Goal: Register for event/course

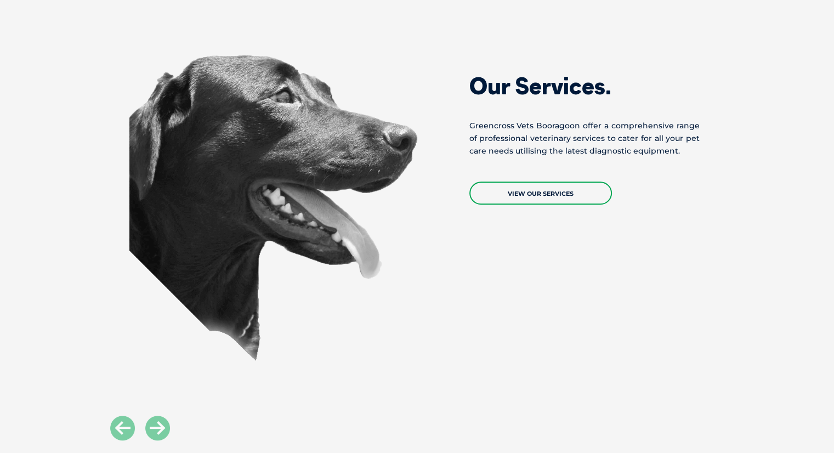
scroll to position [877, 0]
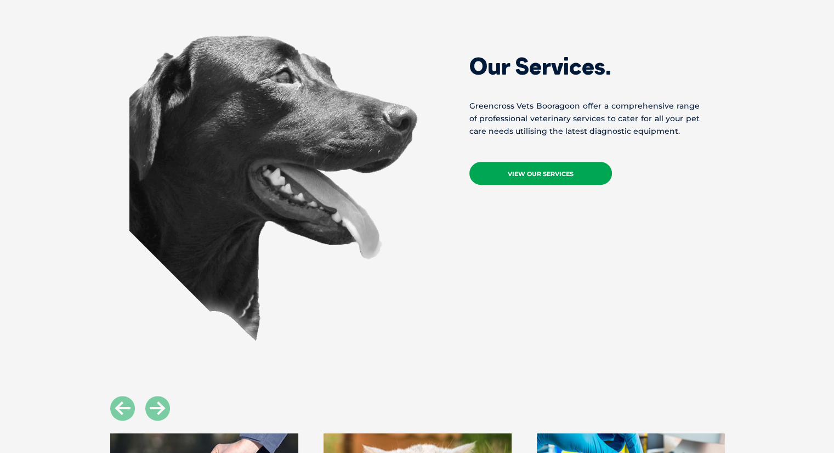
click at [511, 162] on link "View Our Services" at bounding box center [540, 173] width 143 height 23
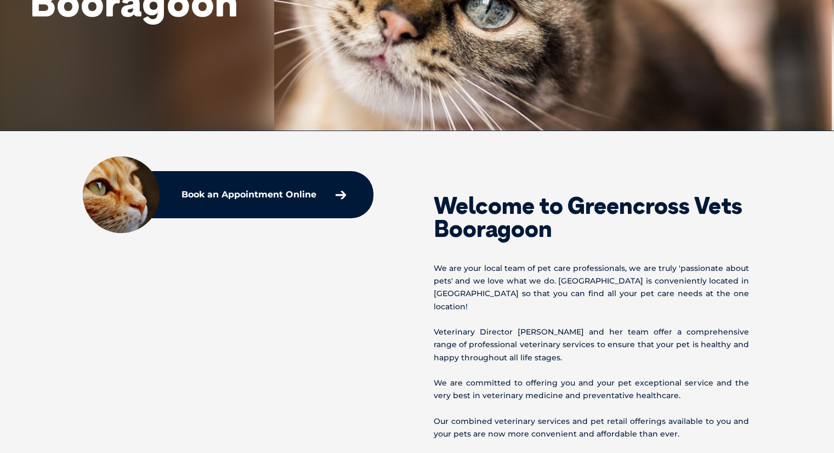
scroll to position [0, 0]
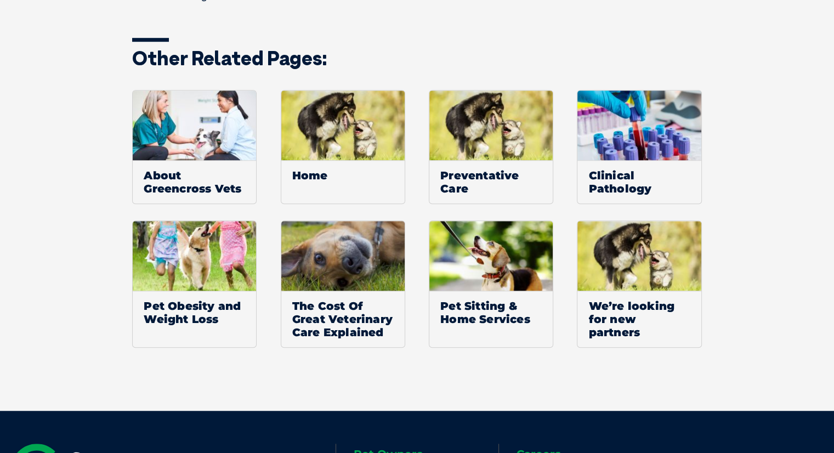
scroll to position [877, 0]
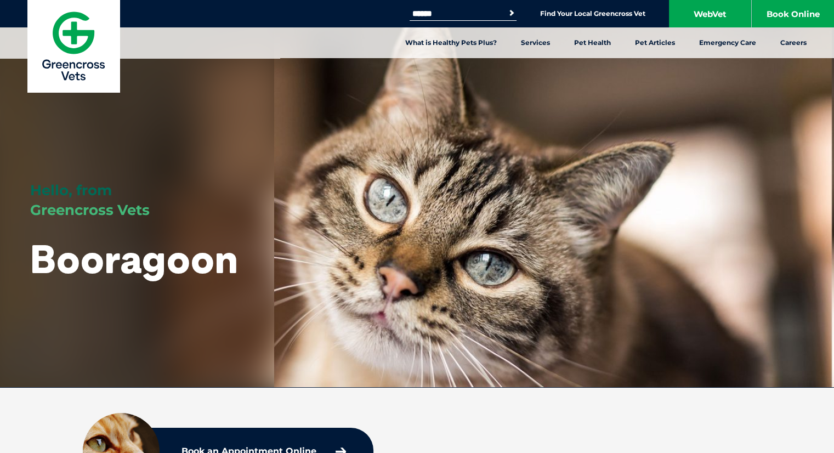
click at [454, 13] on input "Search for:" at bounding box center [456, 13] width 93 height 9
type input "**********"
click at [506, 8] on button "Search" at bounding box center [511, 13] width 11 height 11
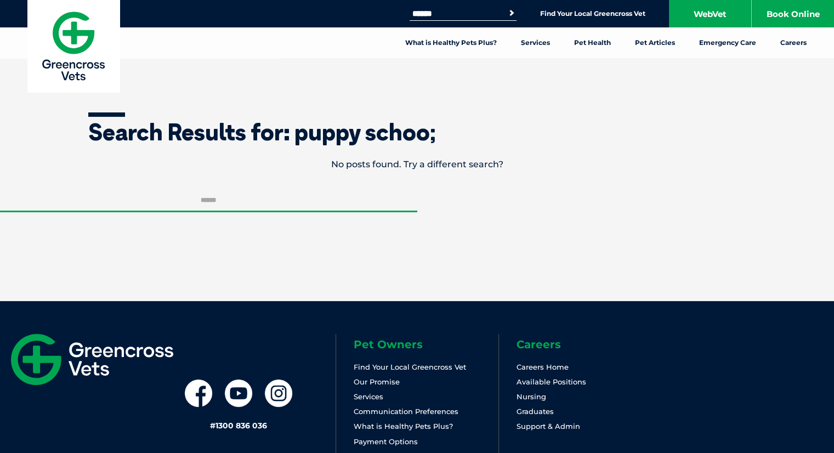
click at [444, 12] on input "Search for:" at bounding box center [456, 13] width 93 height 9
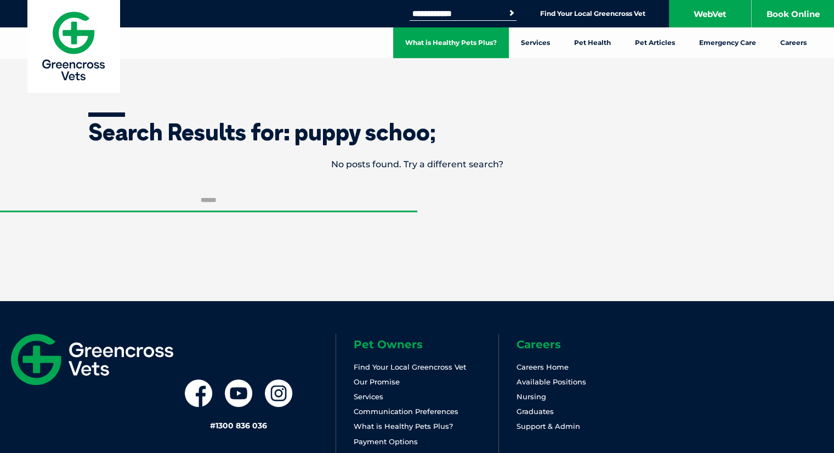
type input "**********"
click at [506, 8] on button "Search" at bounding box center [511, 13] width 11 height 11
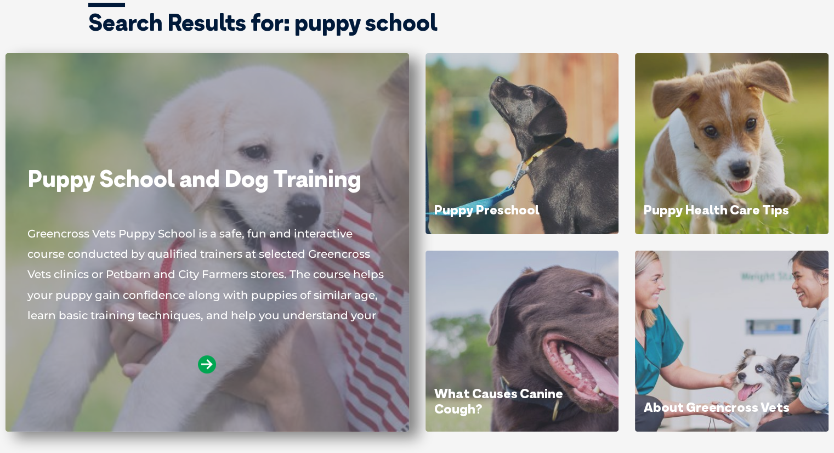
scroll to position [219, 0]
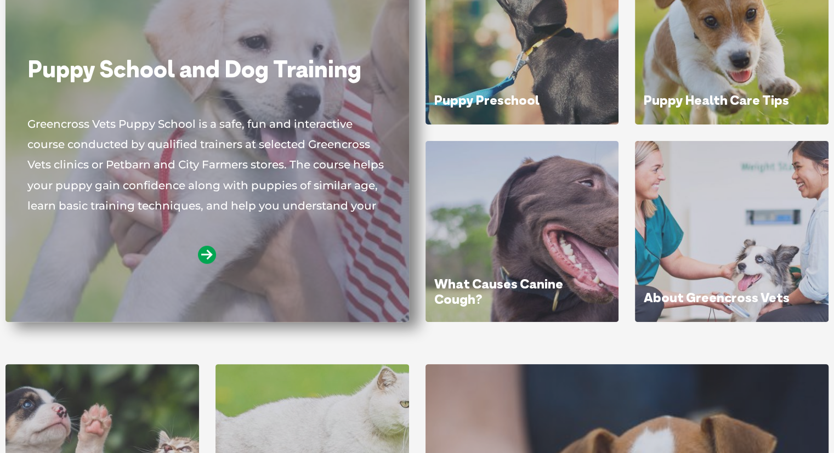
click at [215, 192] on p "Greencross Vets Puppy School is a safe, fun and interactive course conducted by…" at bounding box center [207, 163] width 360 height 99
click at [207, 255] on icon at bounding box center [207, 255] width 18 height 18
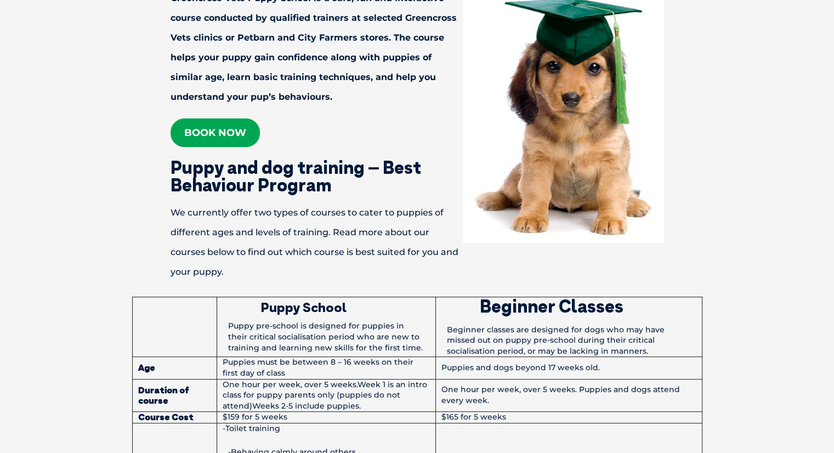
scroll to position [439, 0]
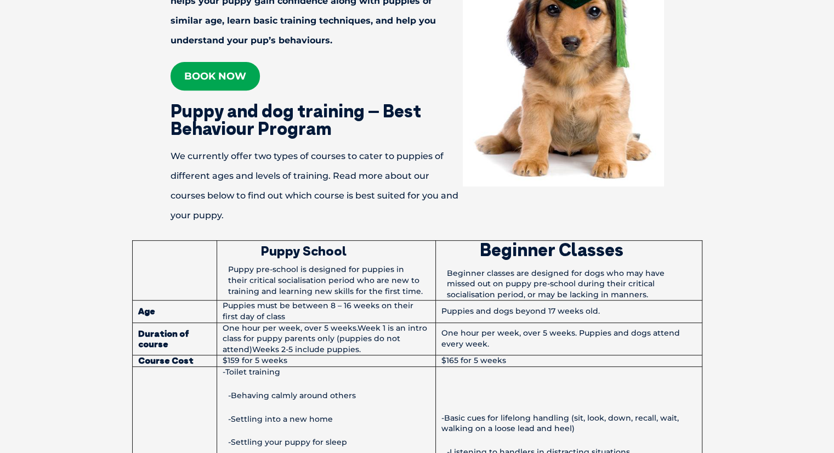
click at [206, 66] on link "Book now" at bounding box center [215, 76] width 89 height 29
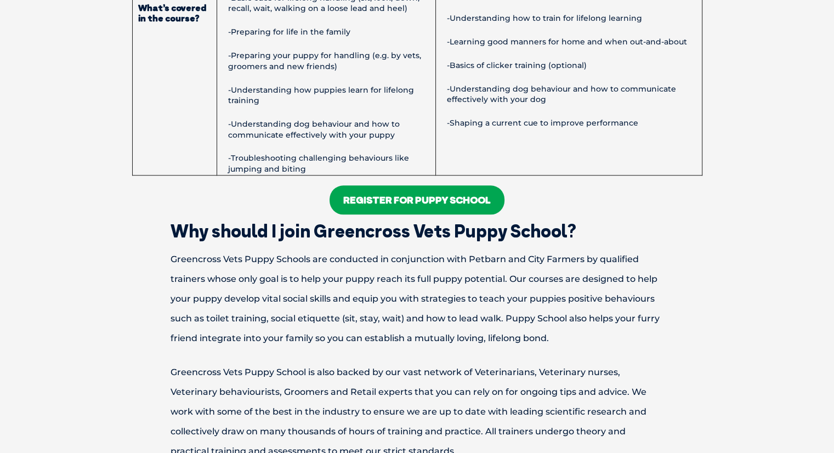
scroll to position [1042, 0]
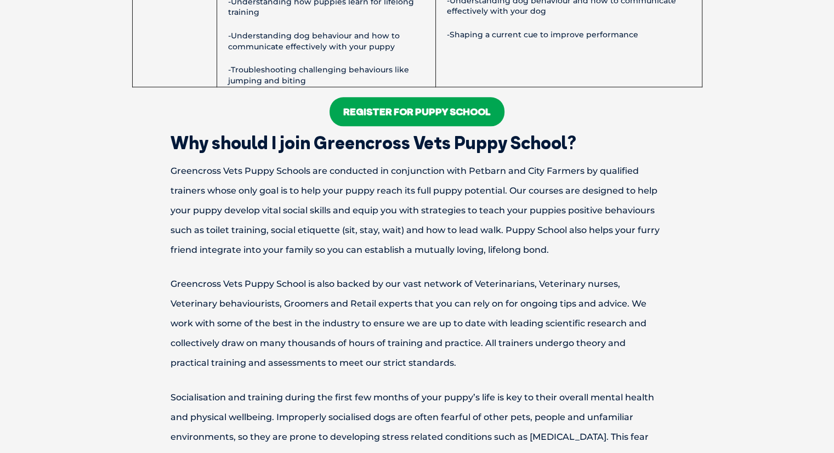
click at [403, 112] on link "Register For Puppy School" at bounding box center [417, 111] width 175 height 29
